Goal: Transaction & Acquisition: Purchase product/service

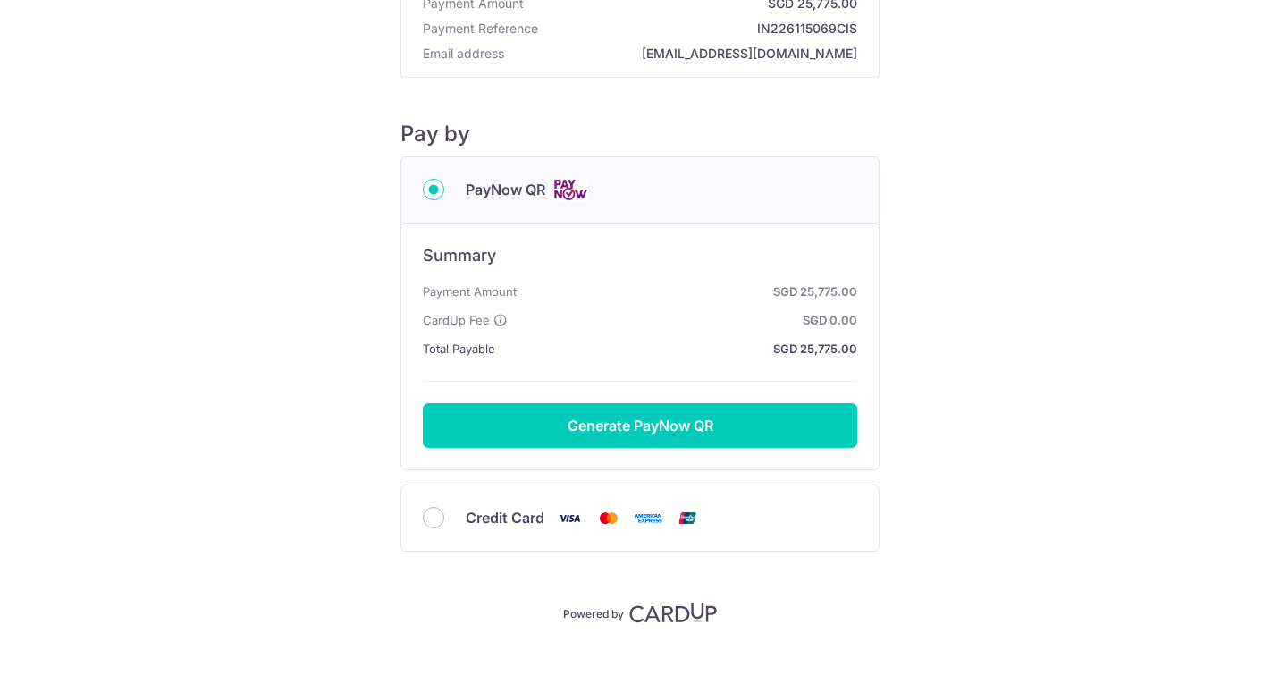
scroll to position [130, 0]
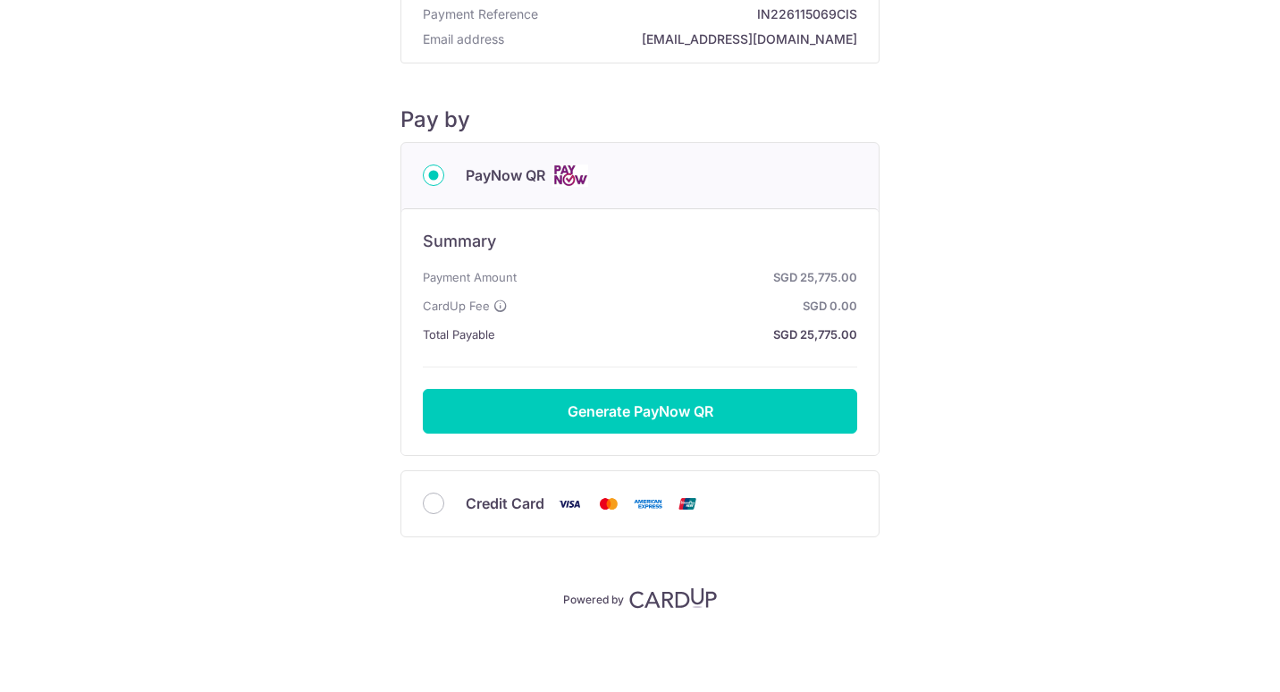
click at [475, 501] on span "Credit Card" at bounding box center [505, 502] width 79 height 21
click at [444, 501] on input "Credit Card" at bounding box center [433, 502] width 21 height 21
radio input "true"
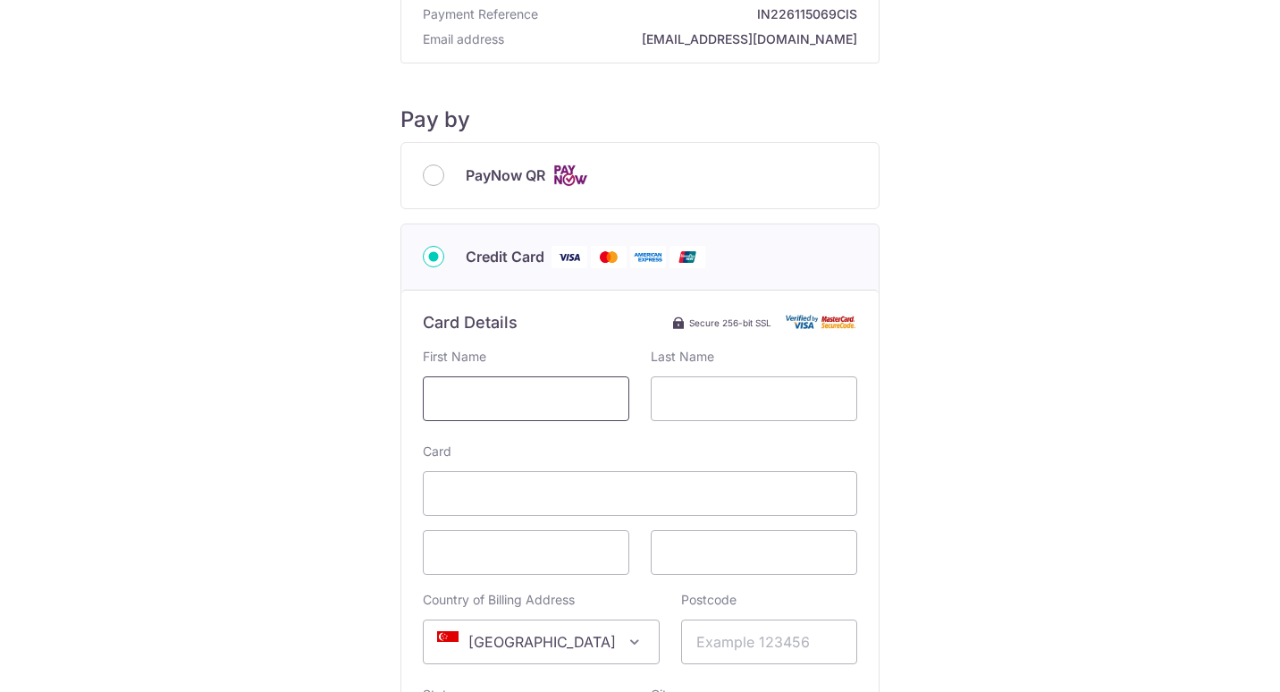
click at [557, 400] on input "text" at bounding box center [526, 398] width 206 height 45
type input "[PERSON_NAME]"
type input "t"
type input "TANIGUCIH"
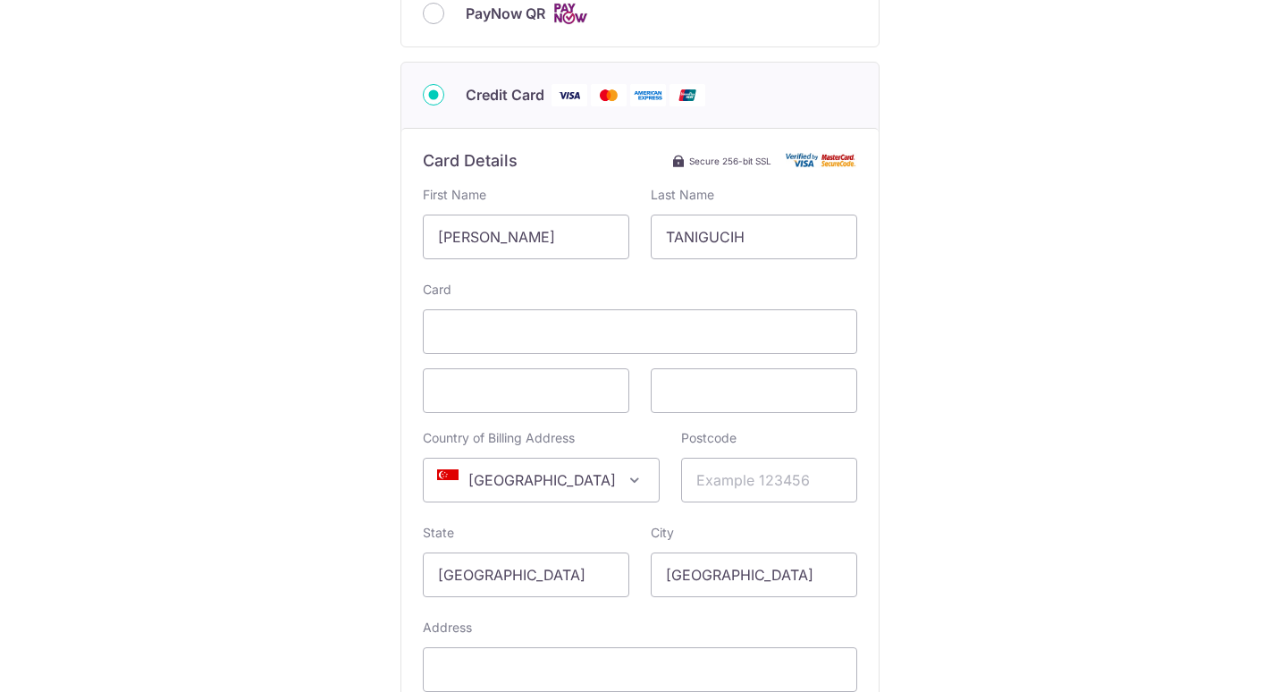
scroll to position [308, 0]
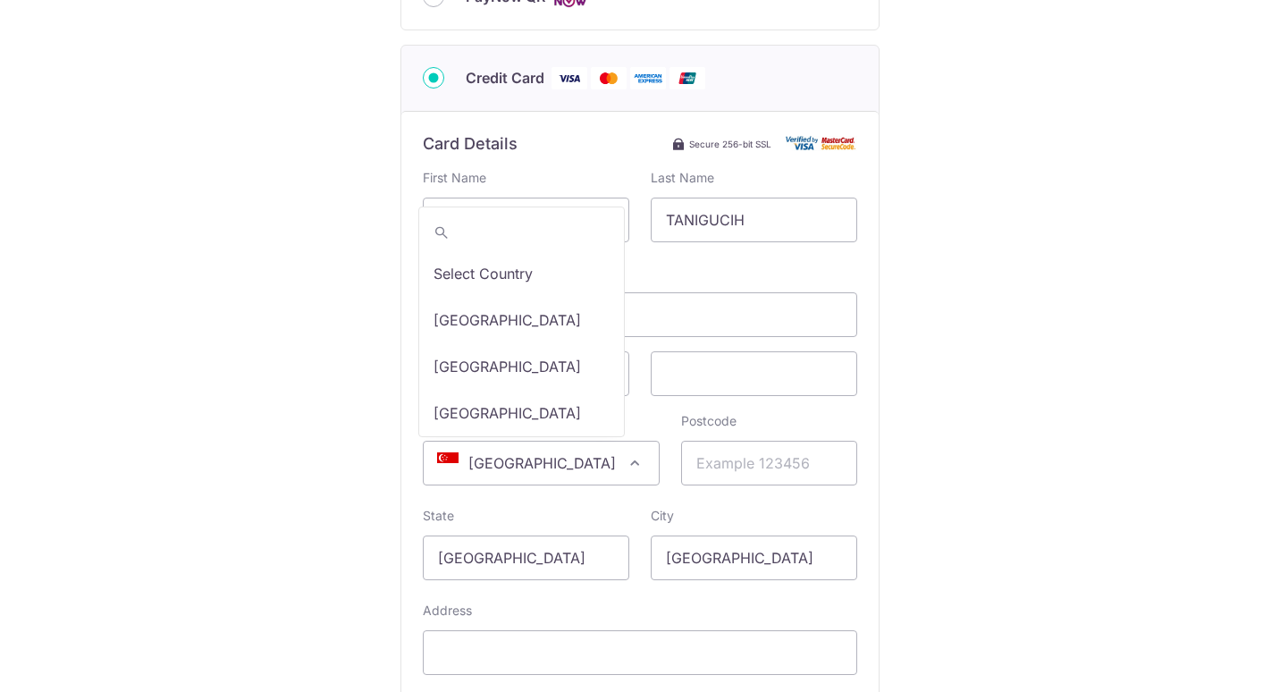
click at [583, 466] on span "[GEOGRAPHIC_DATA]" at bounding box center [541, 463] width 235 height 43
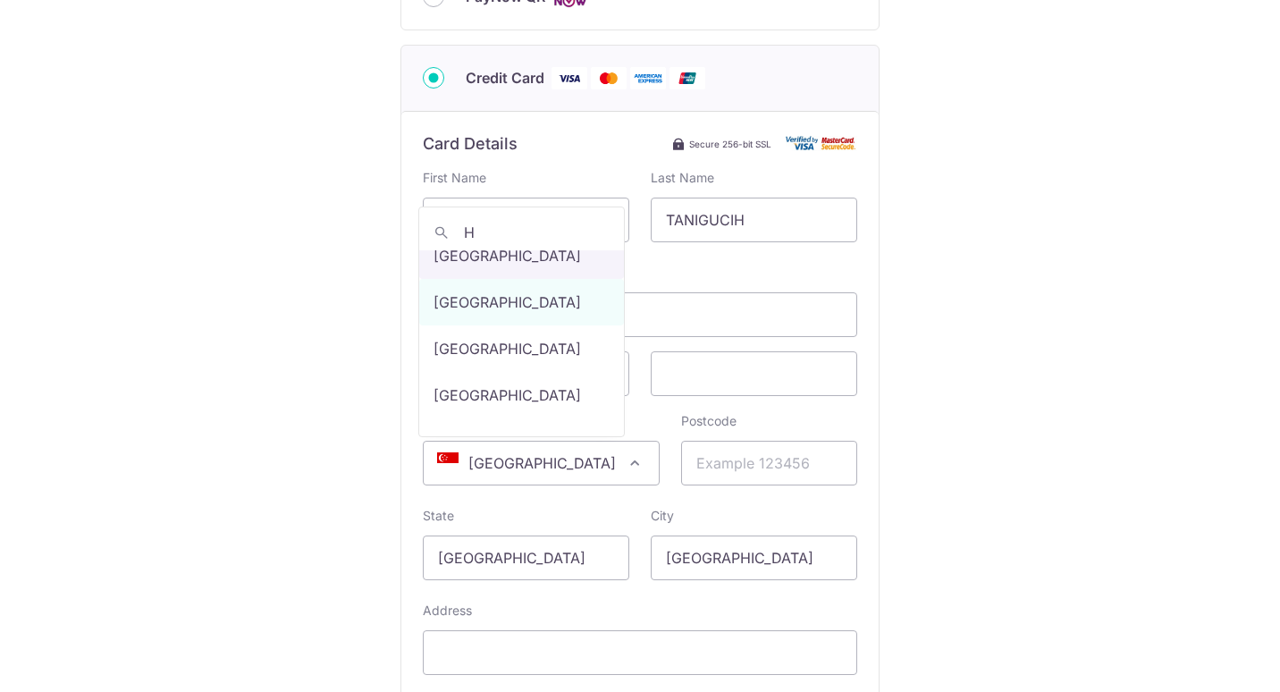
scroll to position [0, 0]
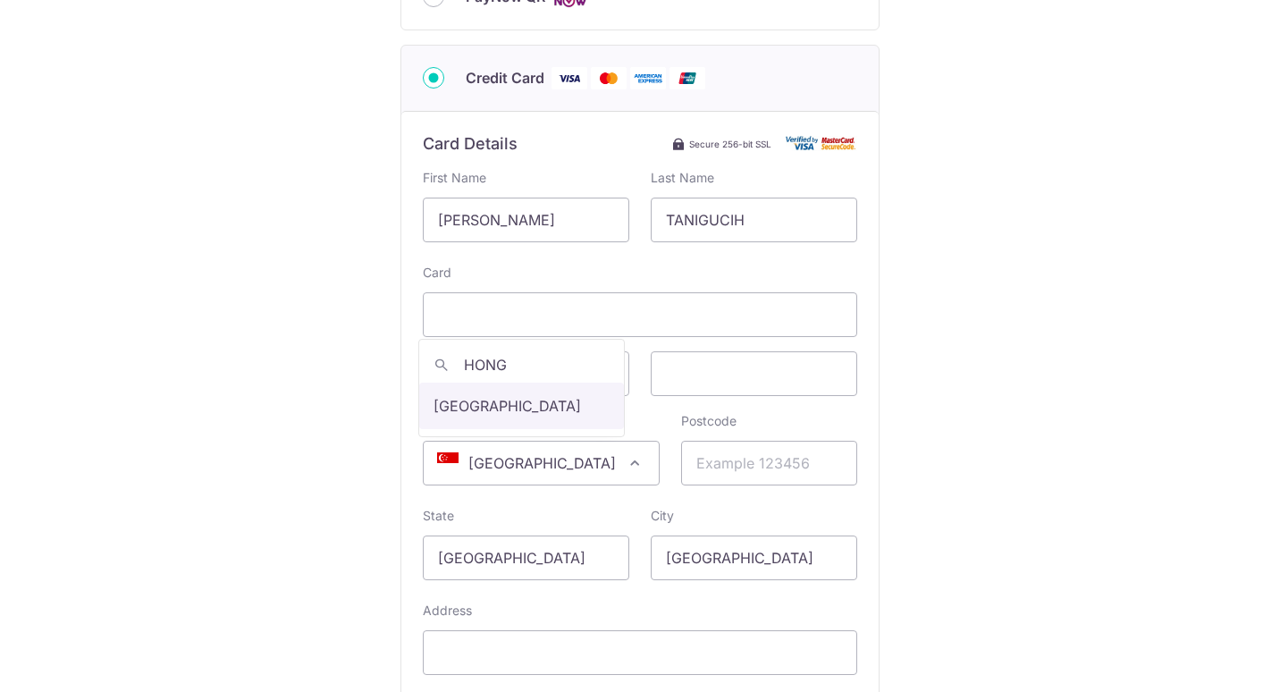
type input "HONG"
select select "95"
click at [702, 467] on input "Postcode" at bounding box center [769, 463] width 176 height 45
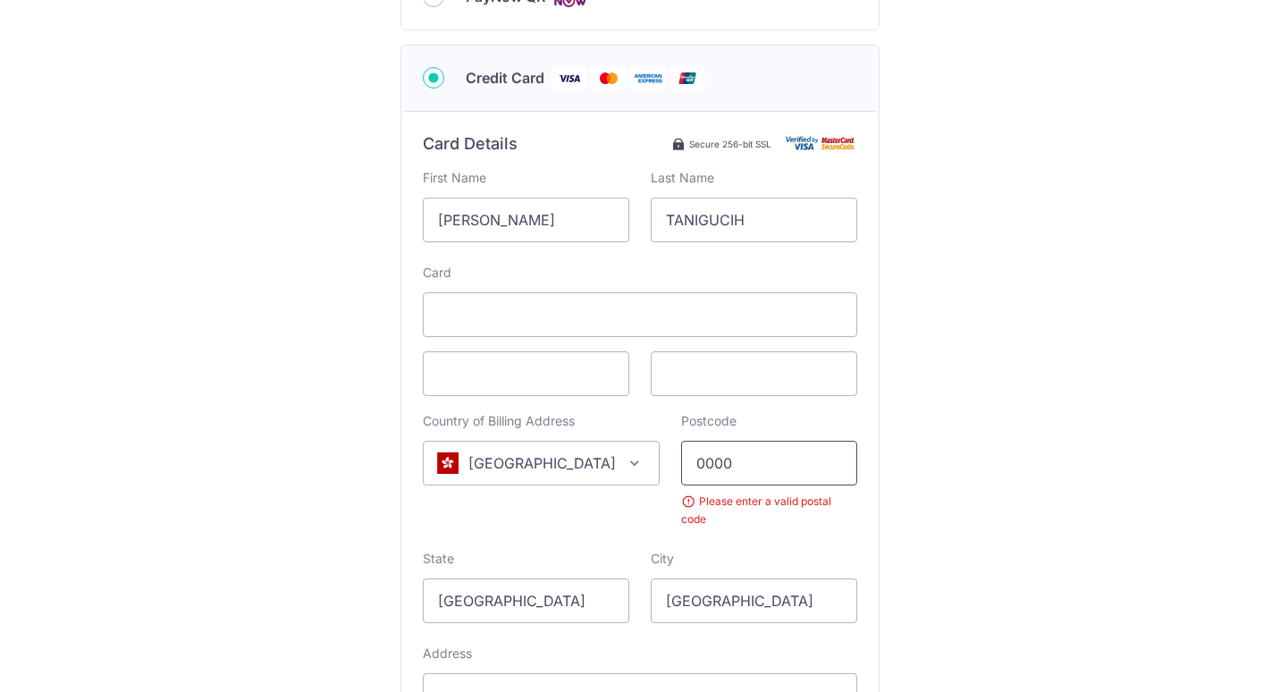
scroll to position [13, 0]
type input "0000"
click at [843, 410] on div "Card Country of Billing Address Select Country [GEOGRAPHIC_DATA] [GEOGRAPHIC_DA…" at bounding box center [640, 524] width 434 height 520
click at [595, 587] on div "State [GEOGRAPHIC_DATA]" at bounding box center [526, 586] width 206 height 73
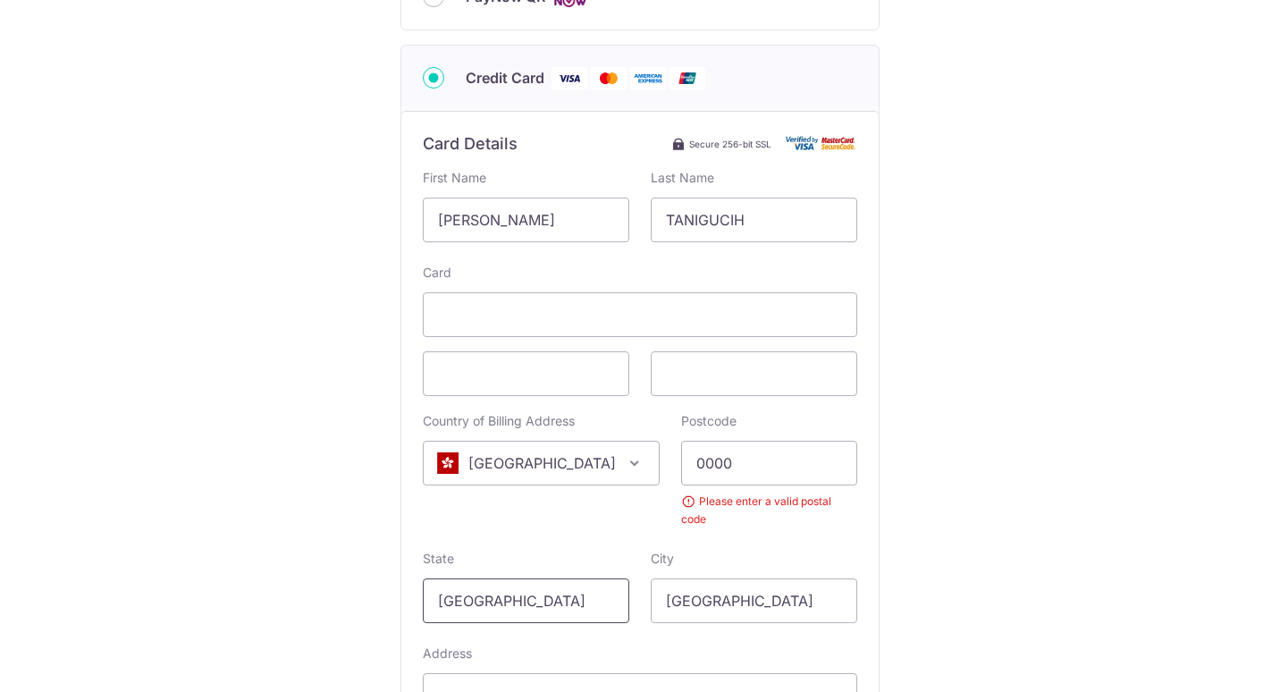
drag, startPoint x: 522, startPoint y: 579, endPoint x: 425, endPoint y: 578, distance: 96.5
click at [425, 578] on input "[GEOGRAPHIC_DATA]" at bounding box center [526, 600] width 206 height 45
type input "h"
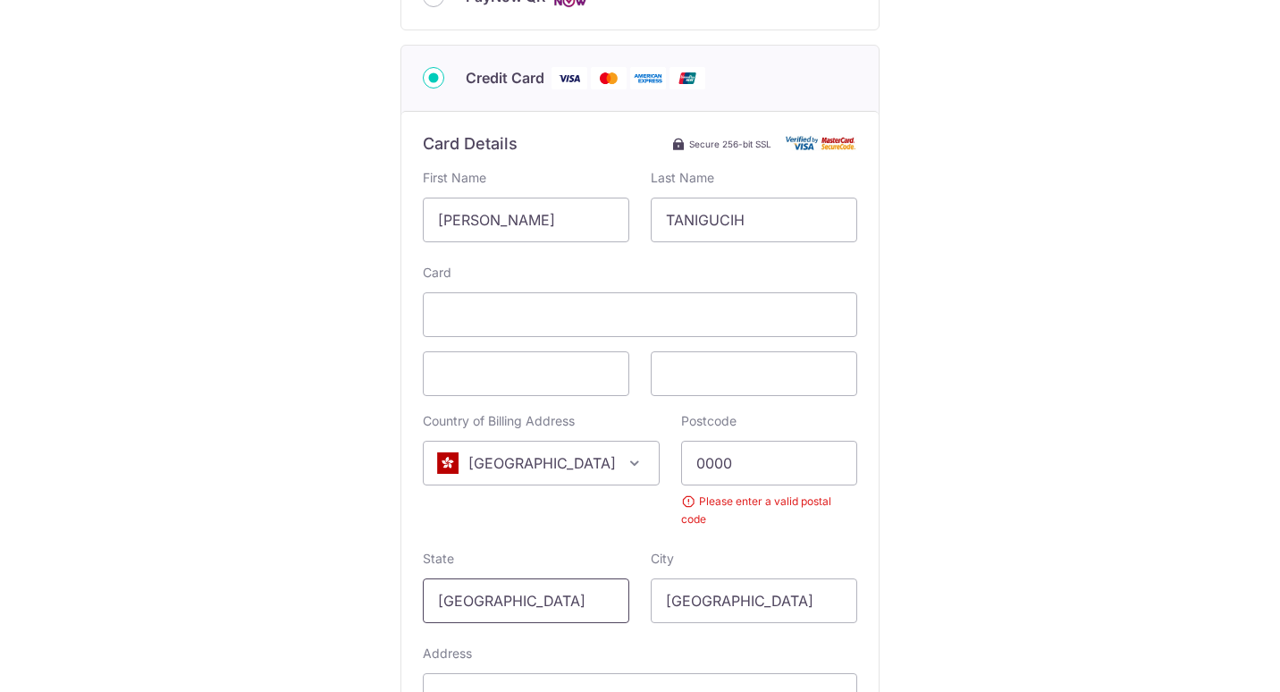
type input "[GEOGRAPHIC_DATA]"
click at [452, 543] on div "Card Country of Billing Address Select Country [GEOGRAPHIC_DATA] [GEOGRAPHIC_DA…" at bounding box center [640, 524] width 434 height 520
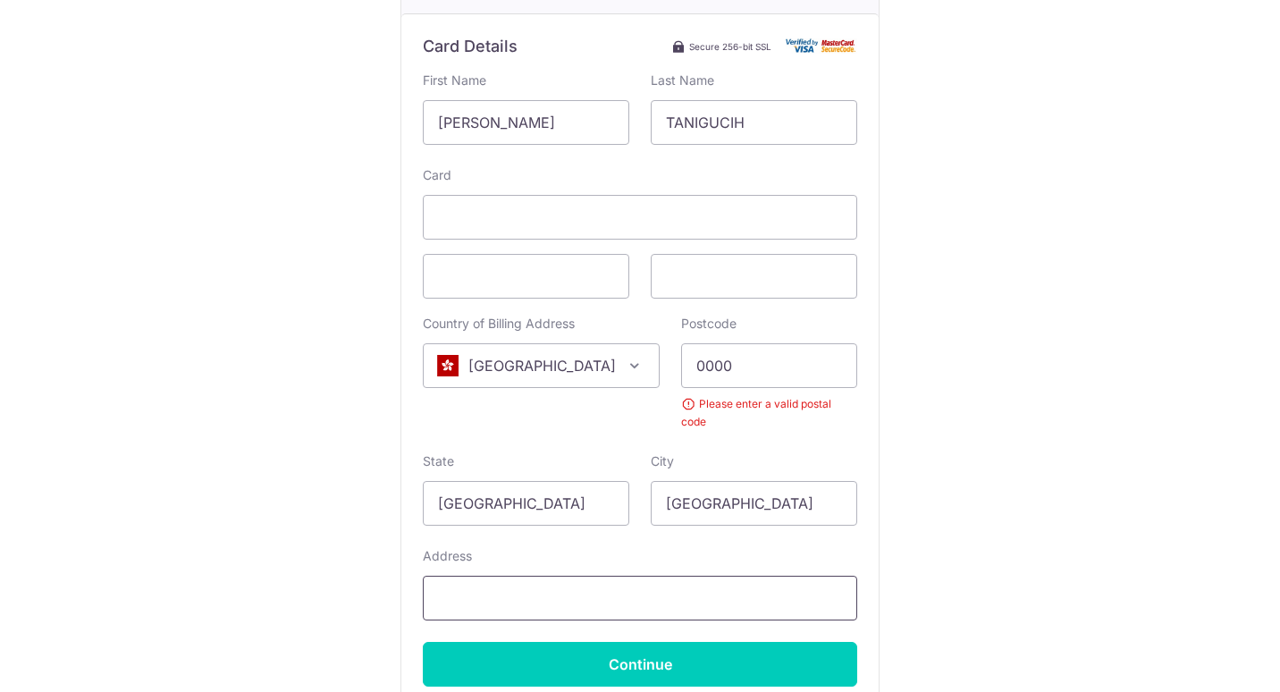
scroll to position [560, 0]
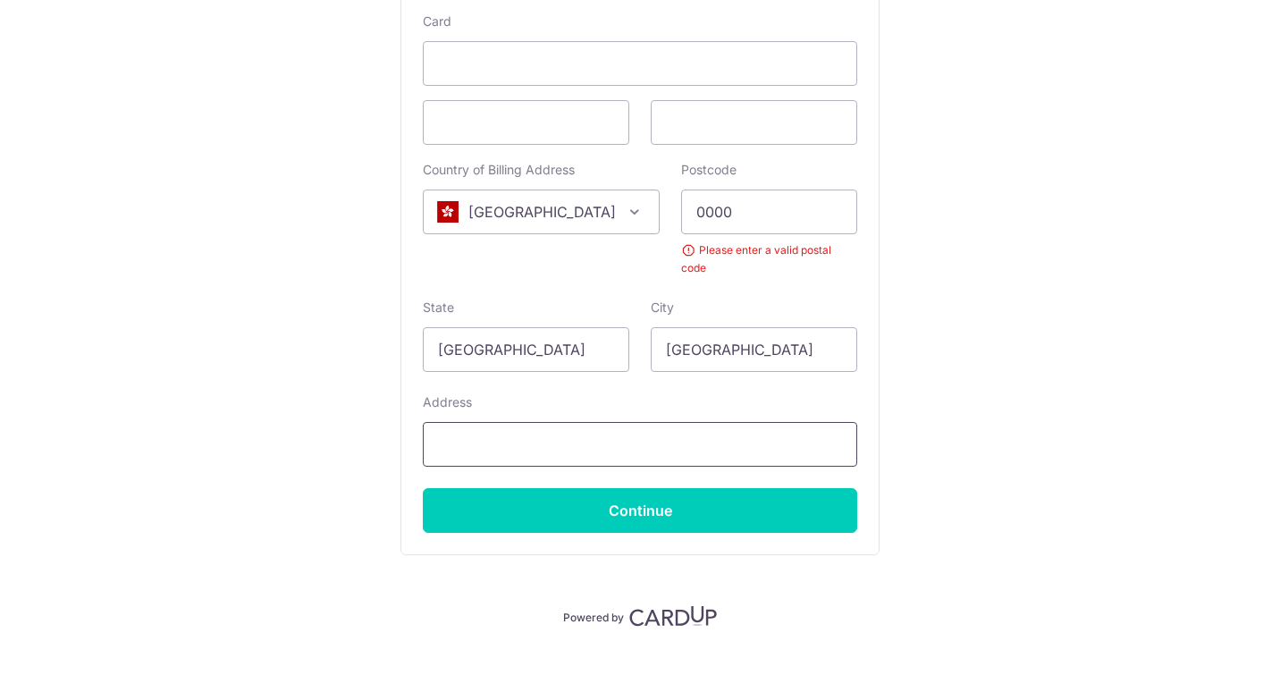
type input "2"
type input "[STREET_ADDRESS][PERSON_NAME]"
click at [763, 218] on div "Card Country of Billing Address Select Country [GEOGRAPHIC_DATA] [GEOGRAPHIC_DA…" at bounding box center [640, 273] width 434 height 520
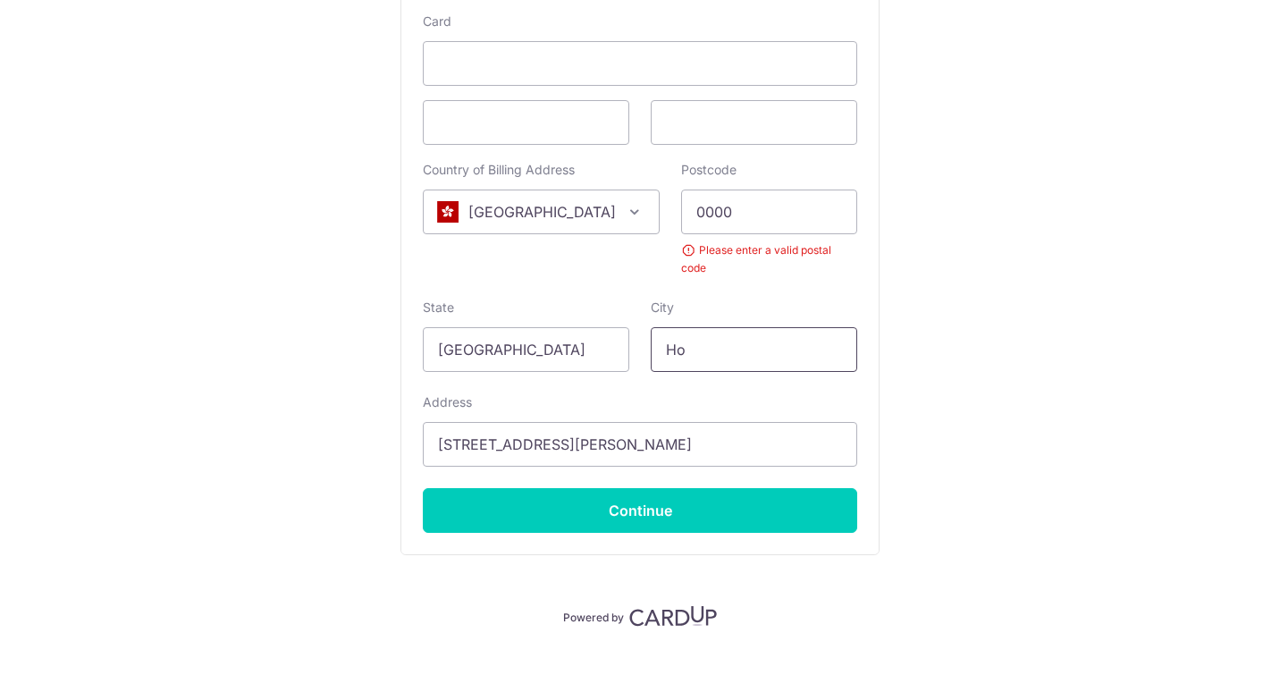
type input "H"
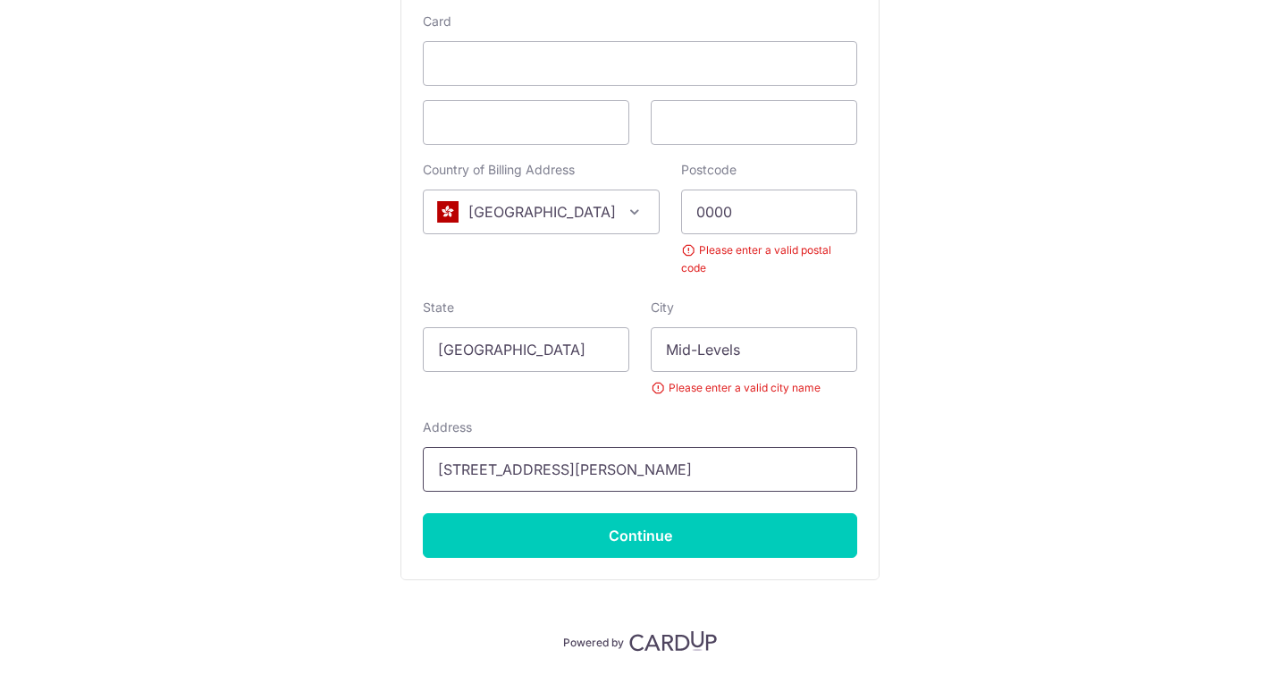
click at [831, 447] on input "[STREET_ADDRESS][PERSON_NAME]" at bounding box center [640, 469] width 434 height 45
click at [849, 397] on div "Card Country of Billing Address Select Country [GEOGRAPHIC_DATA] [GEOGRAPHIC_DA…" at bounding box center [640, 285] width 434 height 545
drag, startPoint x: 728, startPoint y: 325, endPoint x: 639, endPoint y: 316, distance: 88.9
click at [640, 316] on div "City Mid-Levels Please enter a valid city name" at bounding box center [754, 348] width 228 height 98
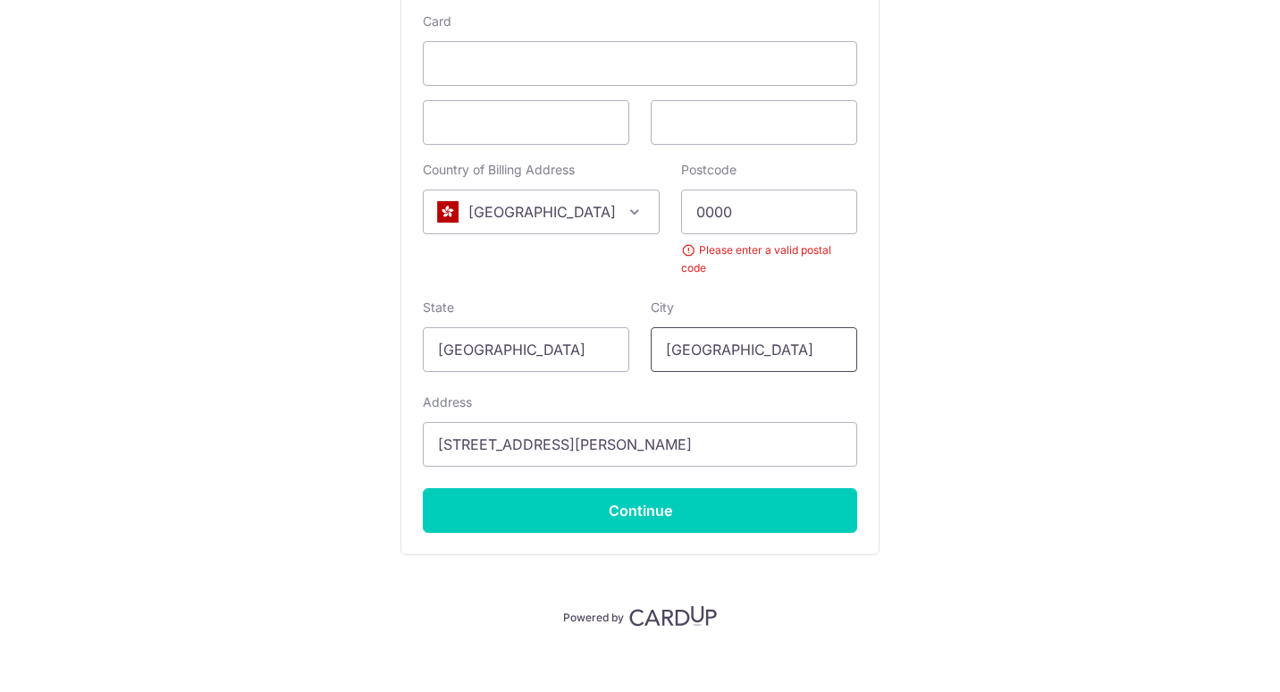
type input "[GEOGRAPHIC_DATA]"
click at [532, 393] on div "Address [STREET_ADDRESS][PERSON_NAME] Please enter a valid address" at bounding box center [640, 429] width 434 height 73
click at [770, 423] on input "[STREET_ADDRESS][PERSON_NAME]" at bounding box center [640, 444] width 434 height 45
type input "[STREET_ADDRESS][PERSON_NAME]"
click at [909, 413] on div "Payment Details Payment Amount SGD 25,775.00 Payment Reference IN226115069CIS E…" at bounding box center [640, 47] width 1194 height 1157
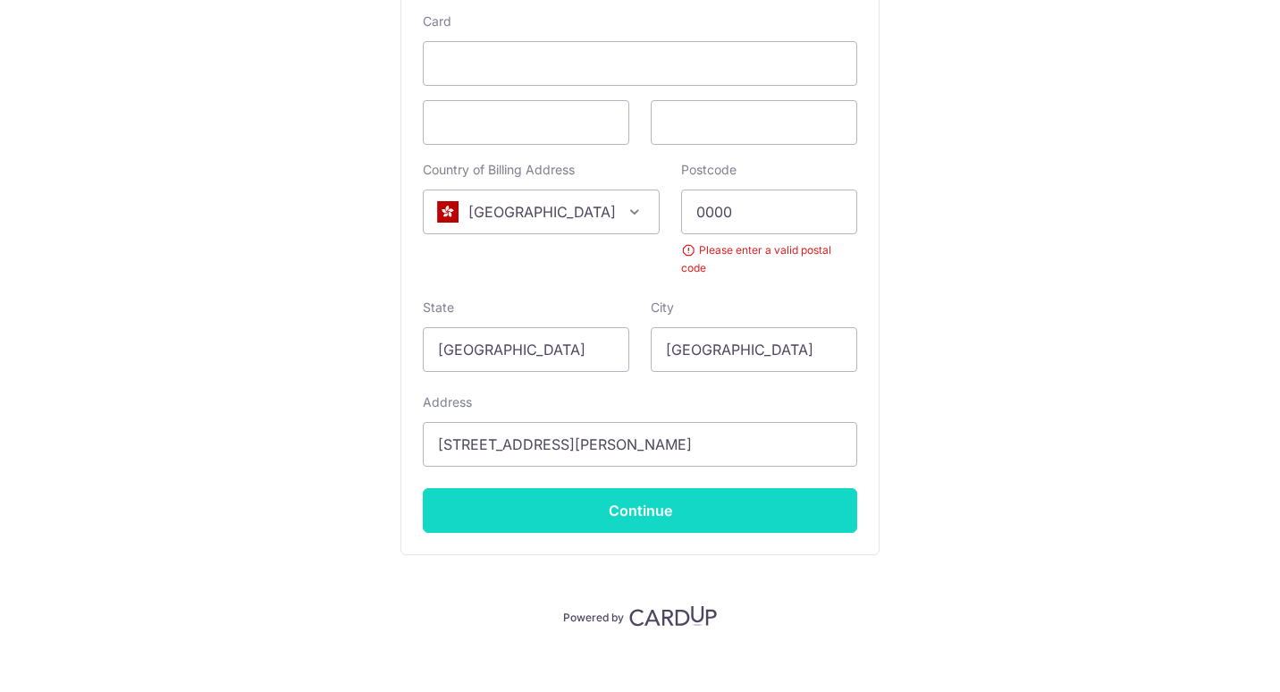
click at [678, 488] on input "Continue" at bounding box center [640, 510] width 434 height 45
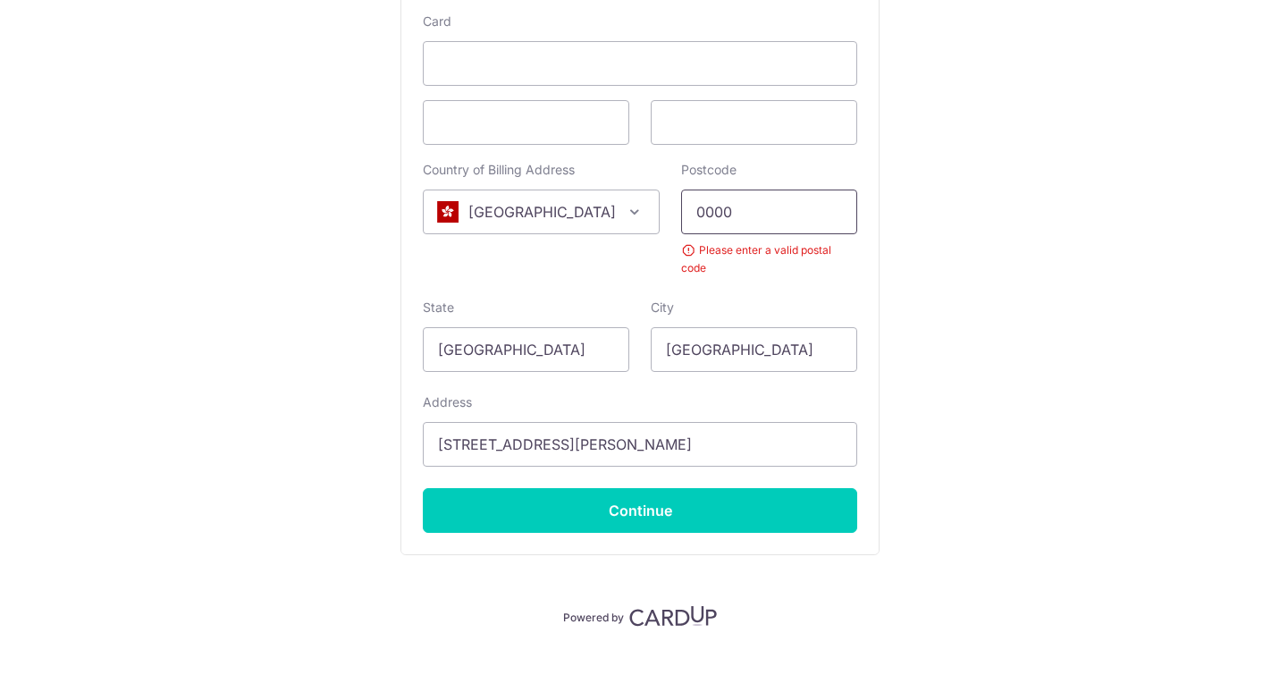
click at [781, 210] on input "0000" at bounding box center [769, 211] width 176 height 45
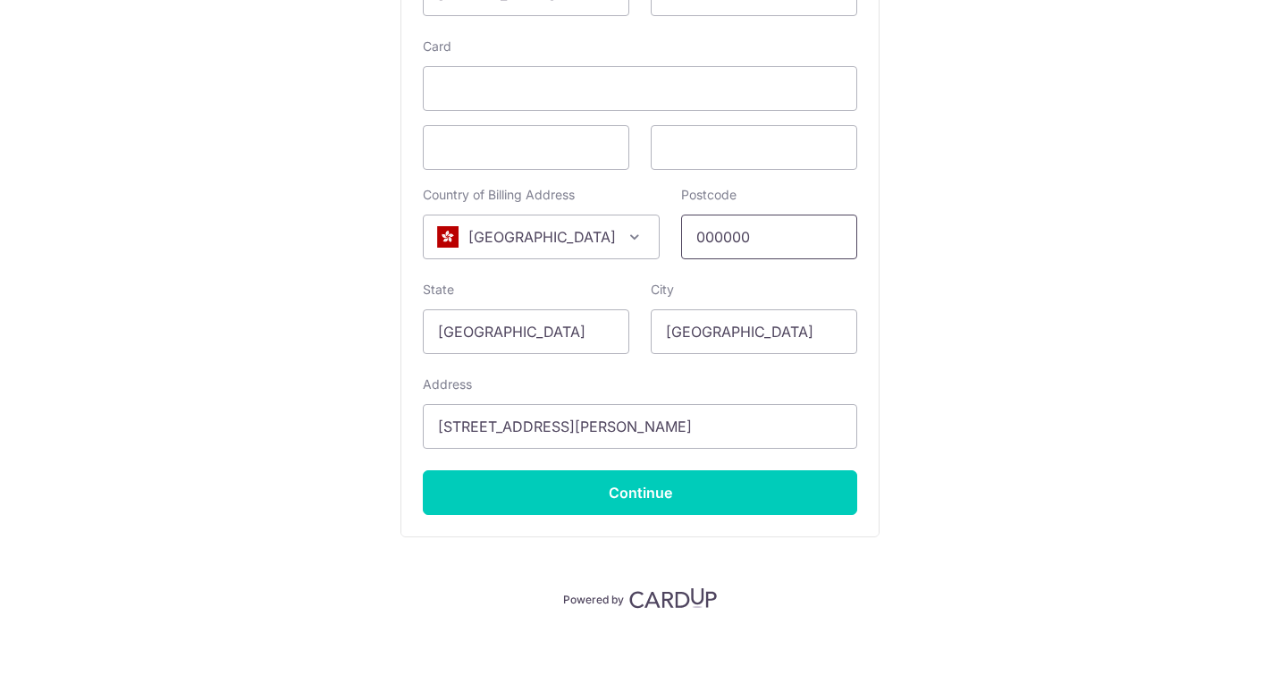
type input "000000"
click at [998, 369] on div "Payment Details Payment Amount SGD 25,775.00 Payment Reference IN226115069CIS E…" at bounding box center [640, 51] width 1194 height 1115
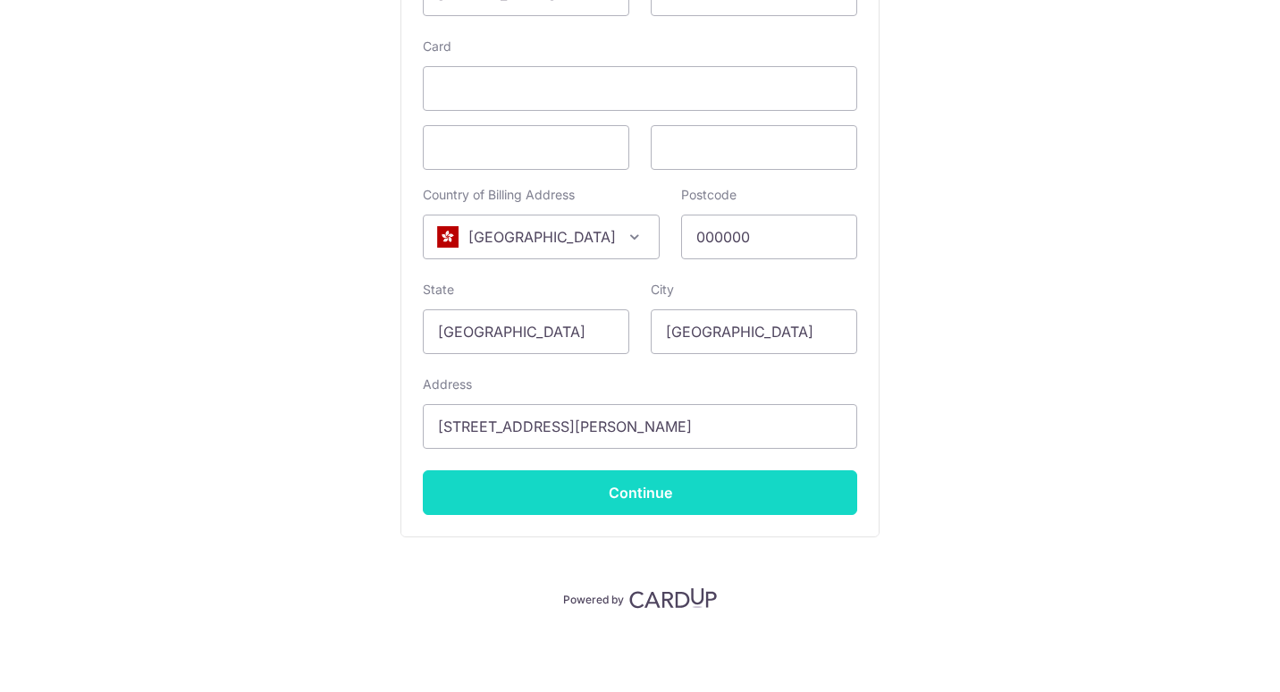
click at [667, 488] on input "Continue" at bounding box center [640, 492] width 434 height 45
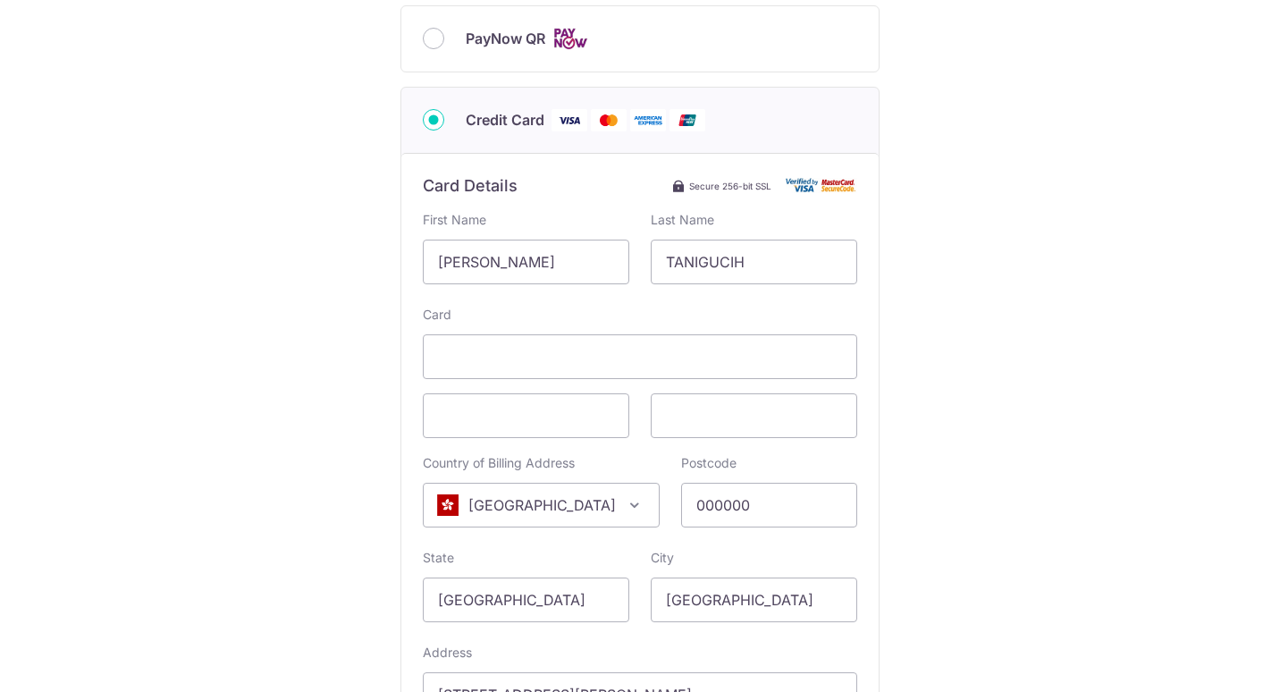
type input "**** 6059"
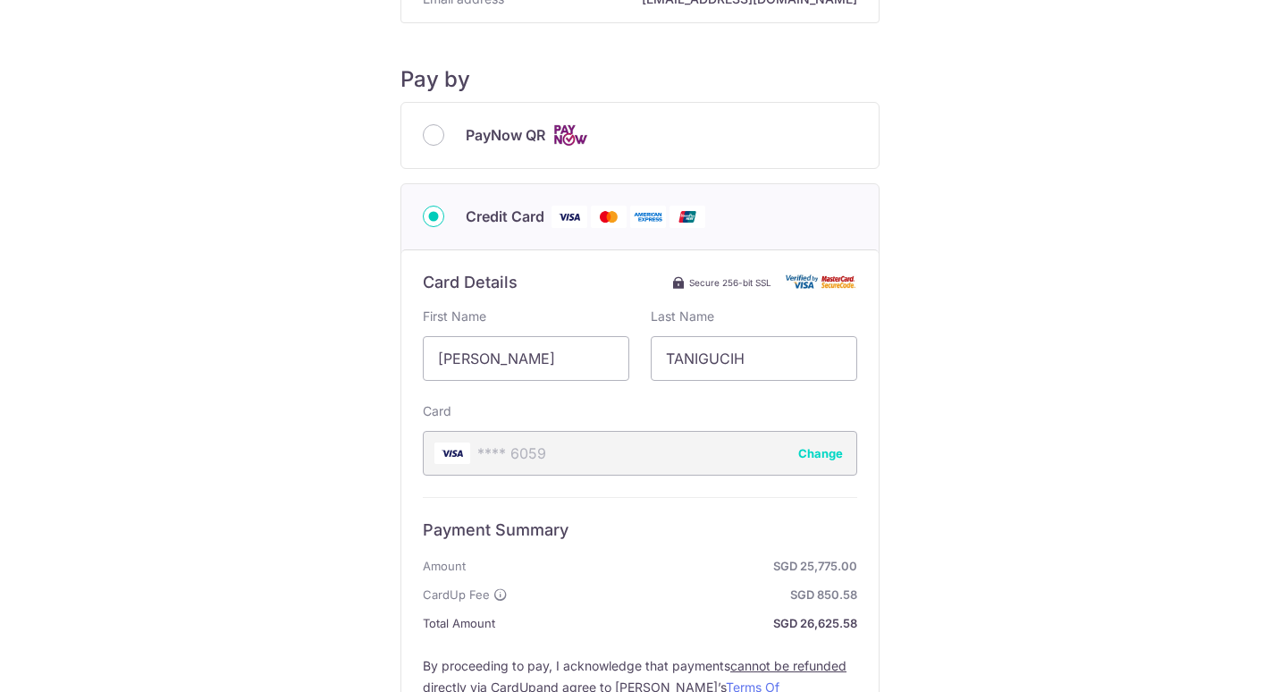
scroll to position [441, 0]
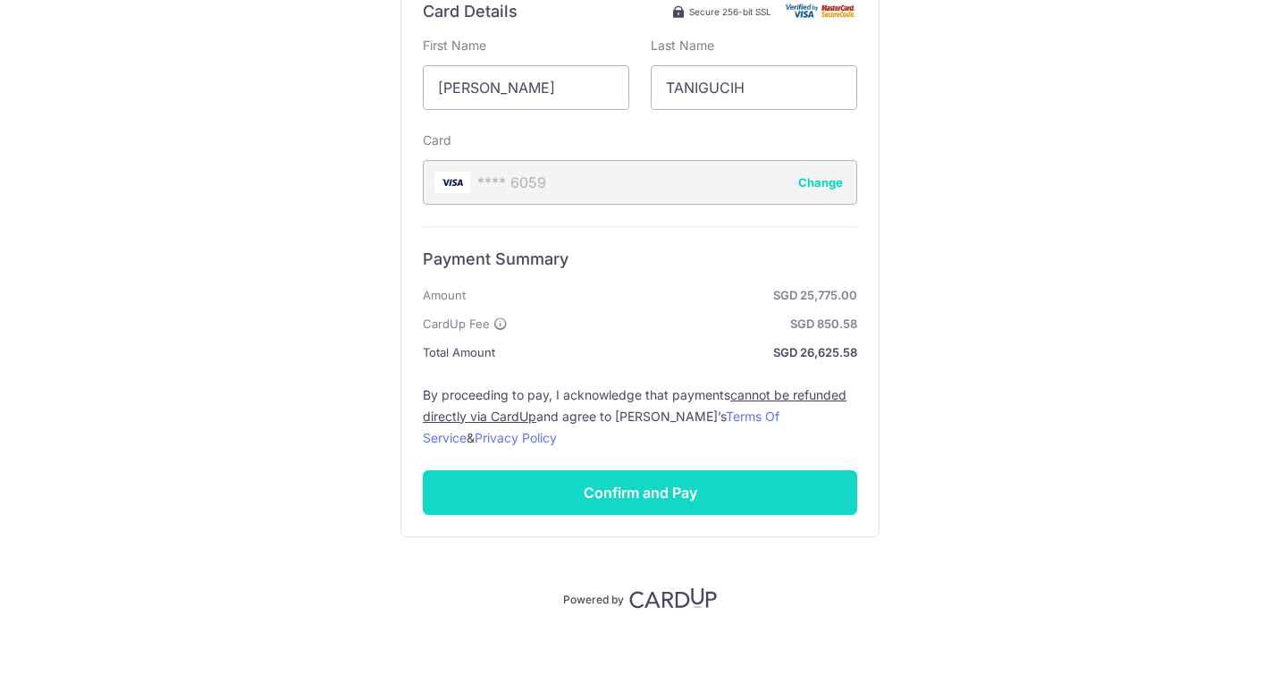
click at [640, 489] on input "Confirm and Pay" at bounding box center [640, 492] width 434 height 45
